Goal: Task Accomplishment & Management: Use online tool/utility

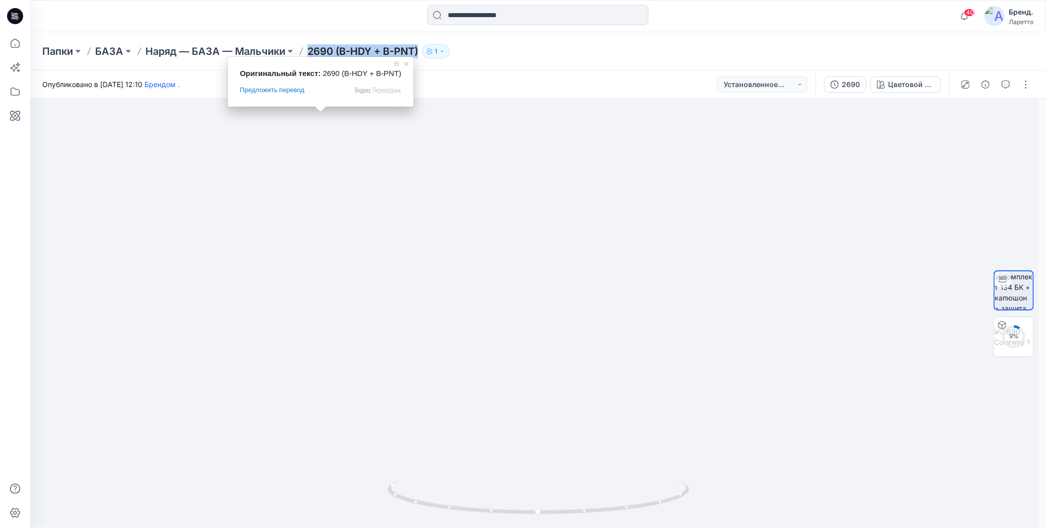
drag, startPoint x: 307, startPoint y: 40, endPoint x: 420, endPoint y: 50, distance: 113.6
click at [420, 50] on div "Папки БАЗА Наряд — БАЗА — Мальчики 2690 (B-HDY + B-PNT) 1" at bounding box center [538, 51] width 1016 height 38
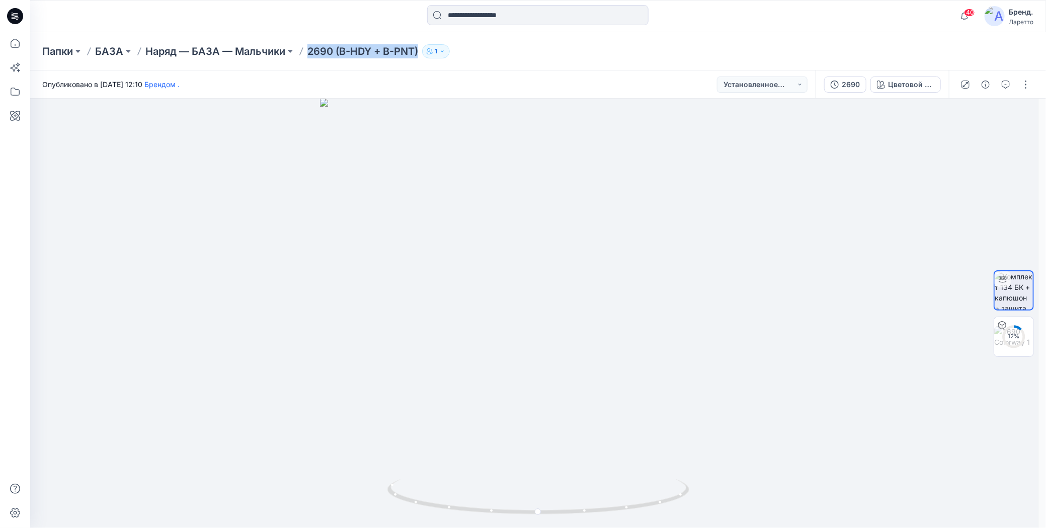
copy ya-tr-span "2690 (B-HDY + B-PNT)"
click at [1027, 85] on button "button" at bounding box center [1026, 84] width 16 height 16
click at [953, 133] on button "Редактировать" at bounding box center [983, 136] width 93 height 19
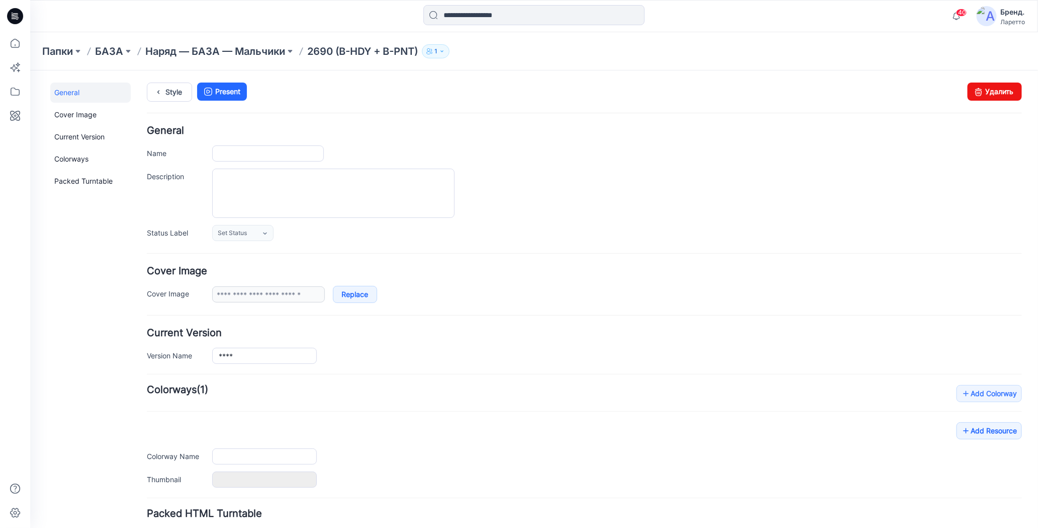
type input "**********"
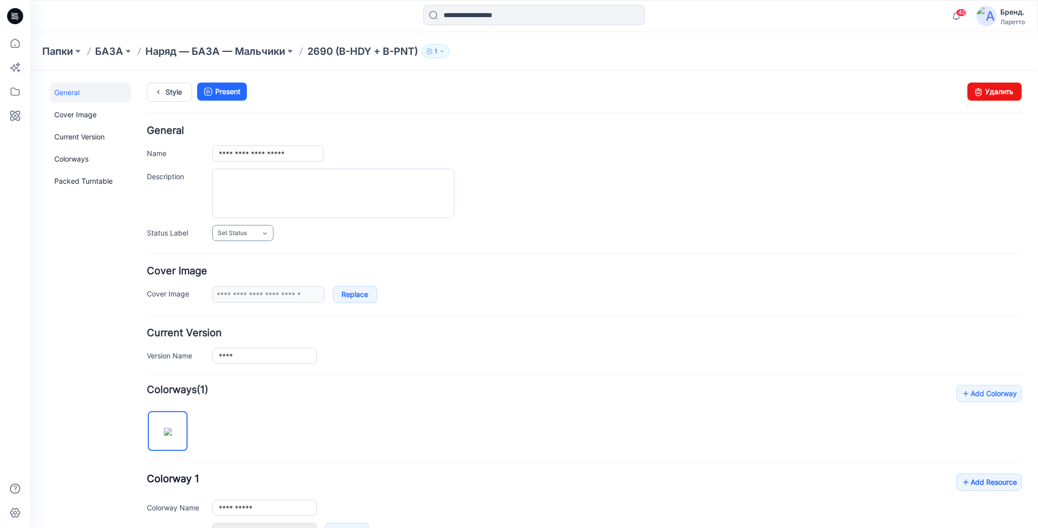
click at [258, 231] on link "Set Status" at bounding box center [242, 232] width 61 height 16
click at [258, 269] on link "Конструктор [PERSON_NAME]" at bounding box center [264, 275] width 100 height 21
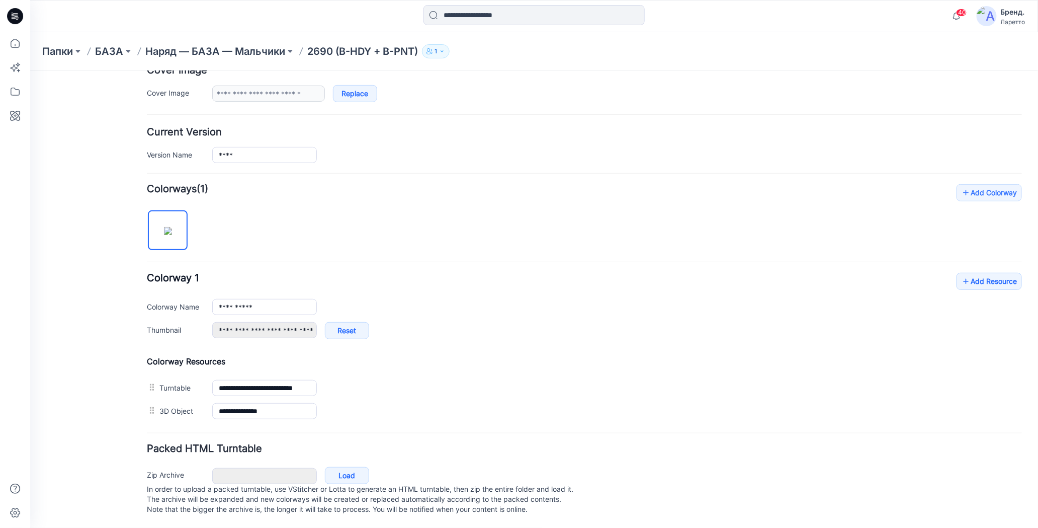
scroll to position [206, 0]
click at [961, 275] on icon at bounding box center [966, 281] width 10 height 16
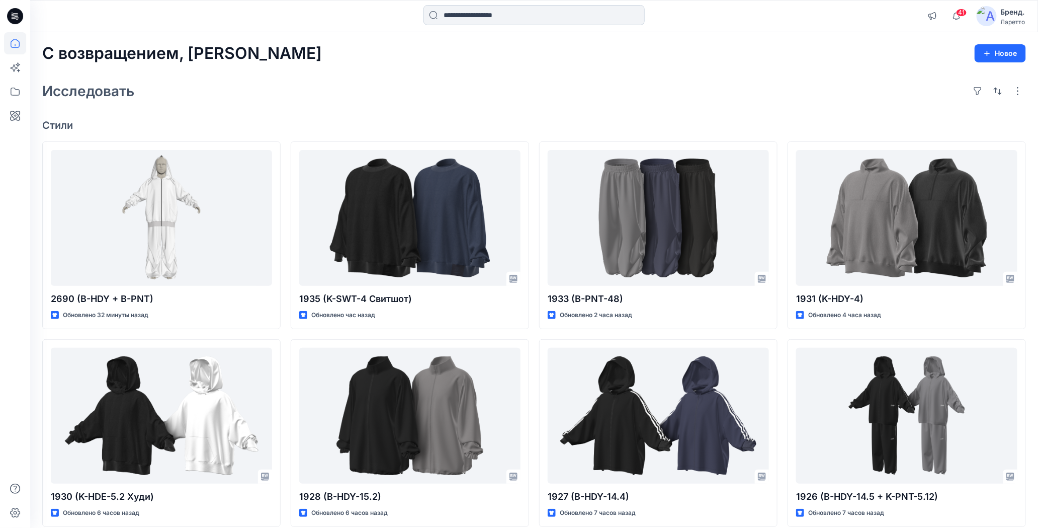
click at [474, 14] on input at bounding box center [534, 15] width 221 height 20
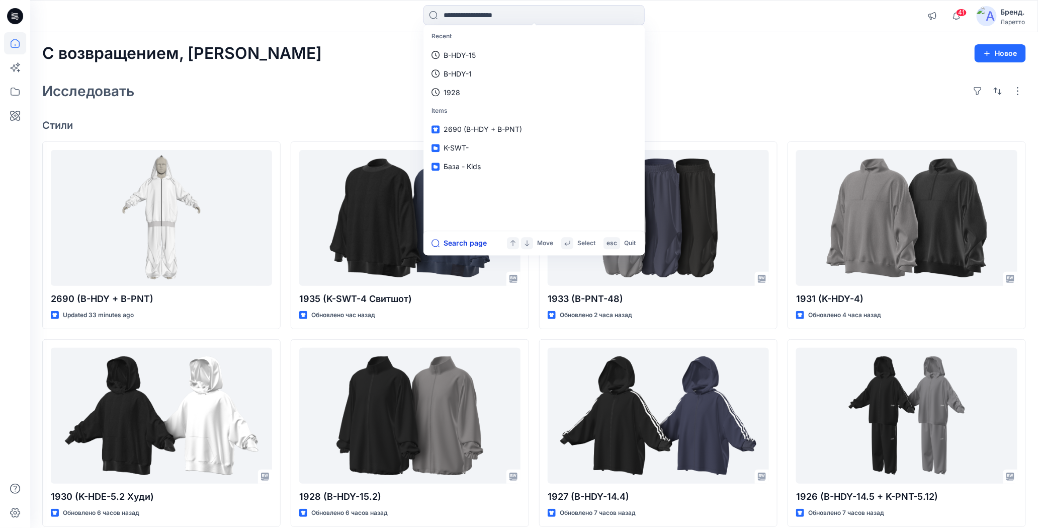
click at [450, 239] on button "Search page" at bounding box center [459, 243] width 55 height 12
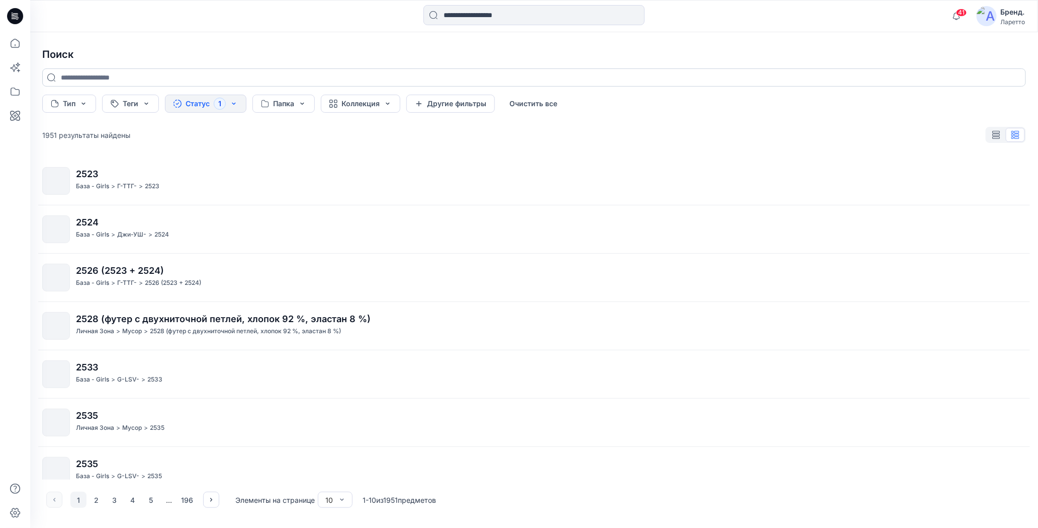
click at [170, 79] on input at bounding box center [534, 77] width 984 height 18
paste input "*********"
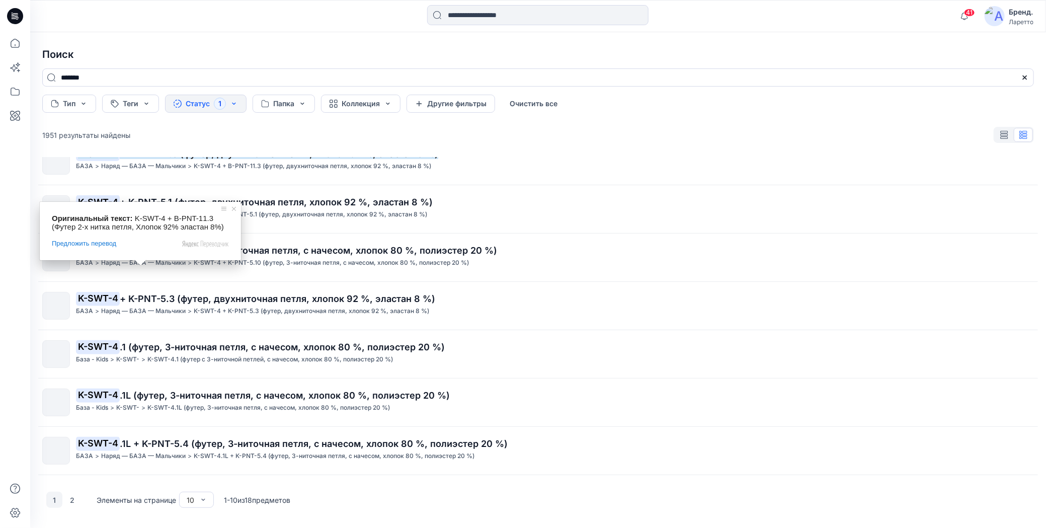
scroll to position [158, 0]
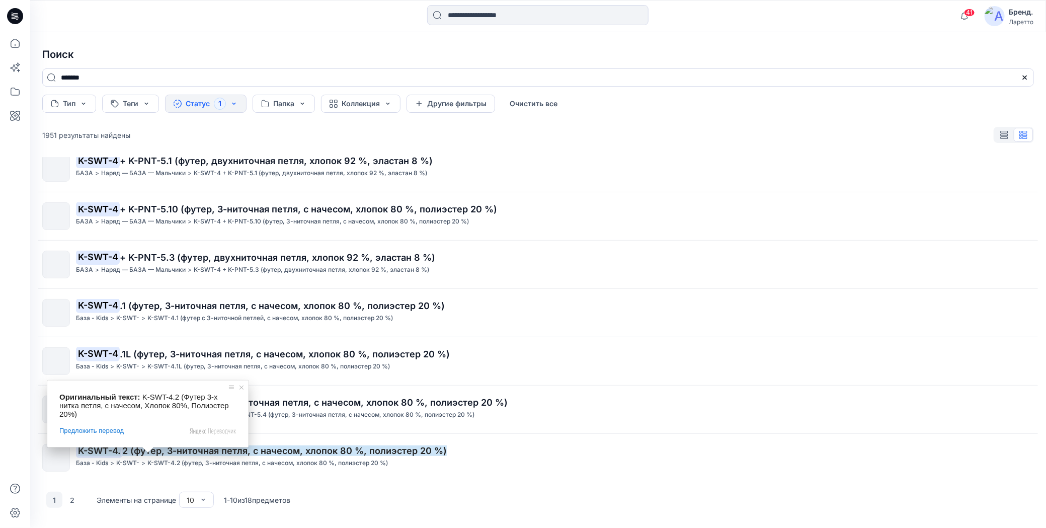
type input "*******"
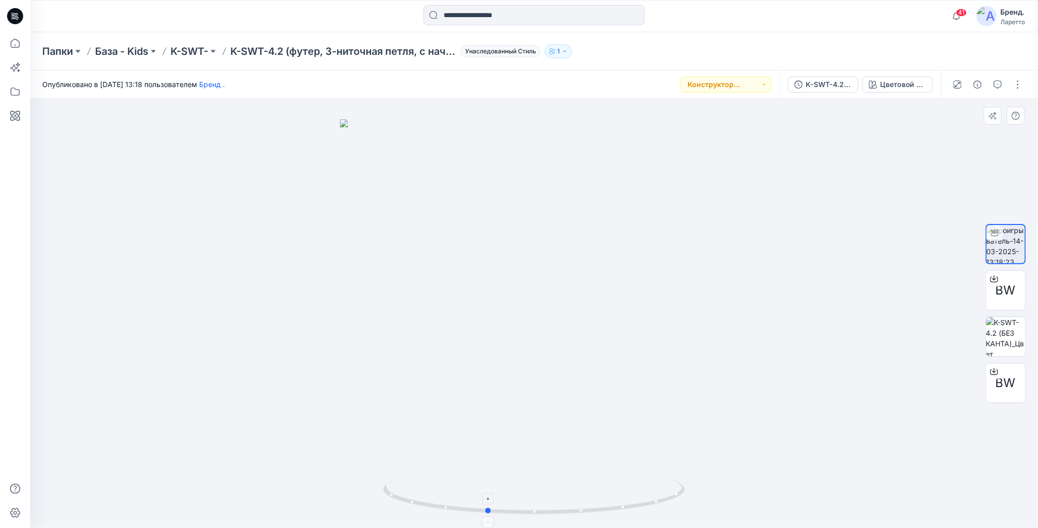
drag, startPoint x: 532, startPoint y: 514, endPoint x: 485, endPoint y: 487, distance: 53.8
click at [485, 487] on icon at bounding box center [535, 498] width 304 height 38
click at [602, 46] on div "Папки База - Kids K-SWT- K-SWT-4.2 (футер, 3-ниточная петля, с начесом, хлопок …" at bounding box center [494, 51] width 905 height 14
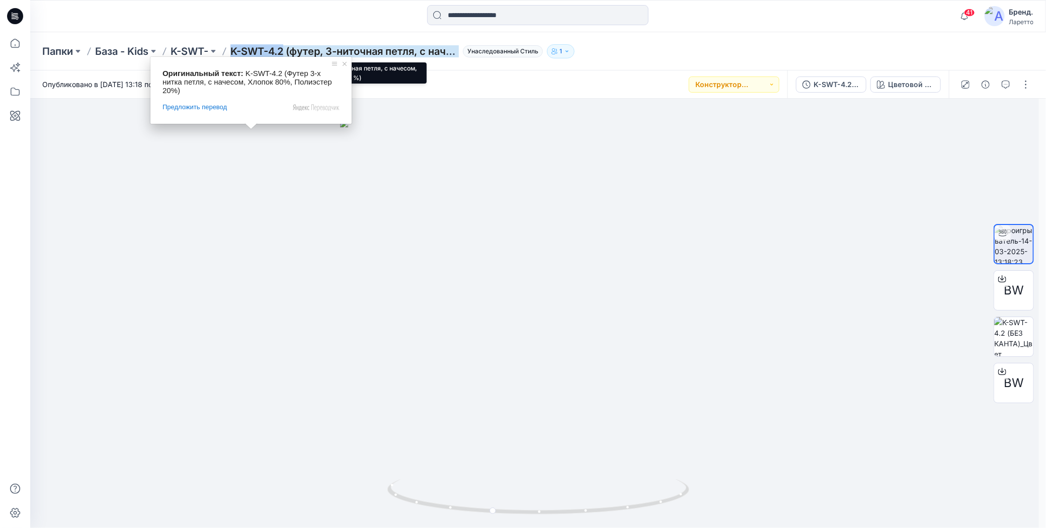
drag, startPoint x: 232, startPoint y: 40, endPoint x: 285, endPoint y: 50, distance: 53.3
click at [285, 50] on div "Папки База - Kids K-SWT- K-SWT-4.2 (футер, 3-ниточная петля, с начесом, хлопок …" at bounding box center [538, 51] width 1016 height 38
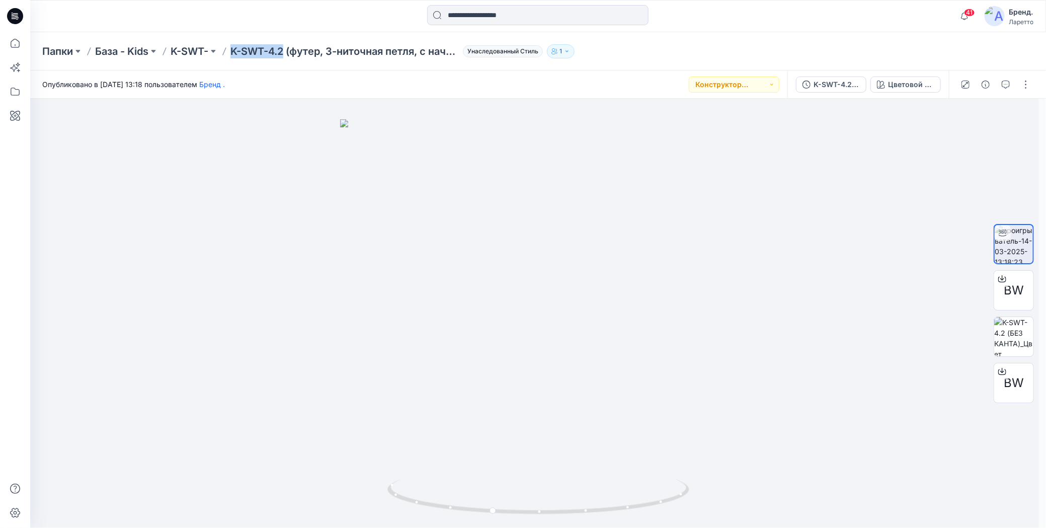
copy ya-tr-span "K-SWT-4.2"
click at [609, 55] on div "Папки База - Kids K-SWT- K-SWT-4.2 (футер, 3-ниточная петля, с начесом, хлопок …" at bounding box center [498, 51] width 913 height 14
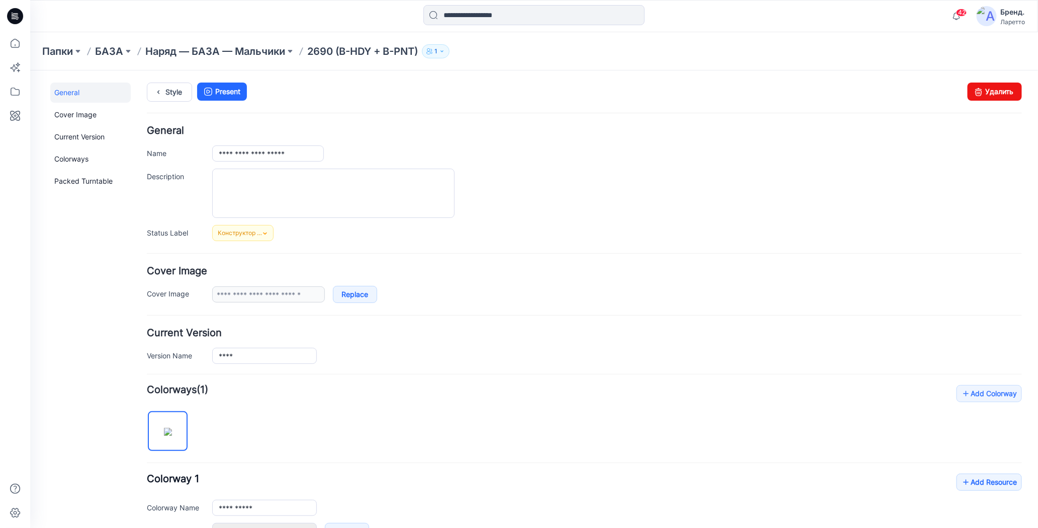
scroll to position [206, 0]
